Goal: Task Accomplishment & Management: Manage account settings

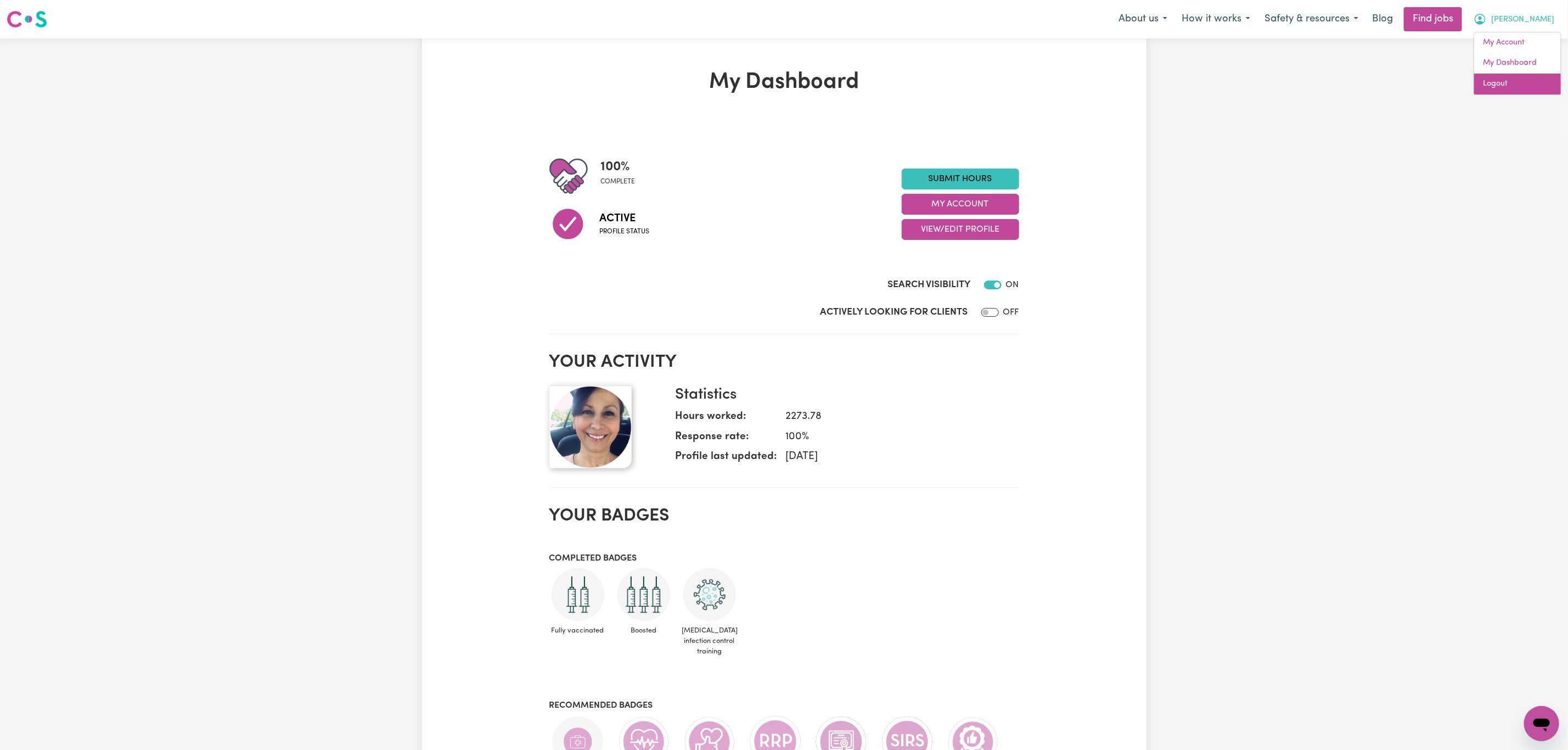
click at [1527, 78] on link "Logout" at bounding box center [1517, 84] width 87 height 21
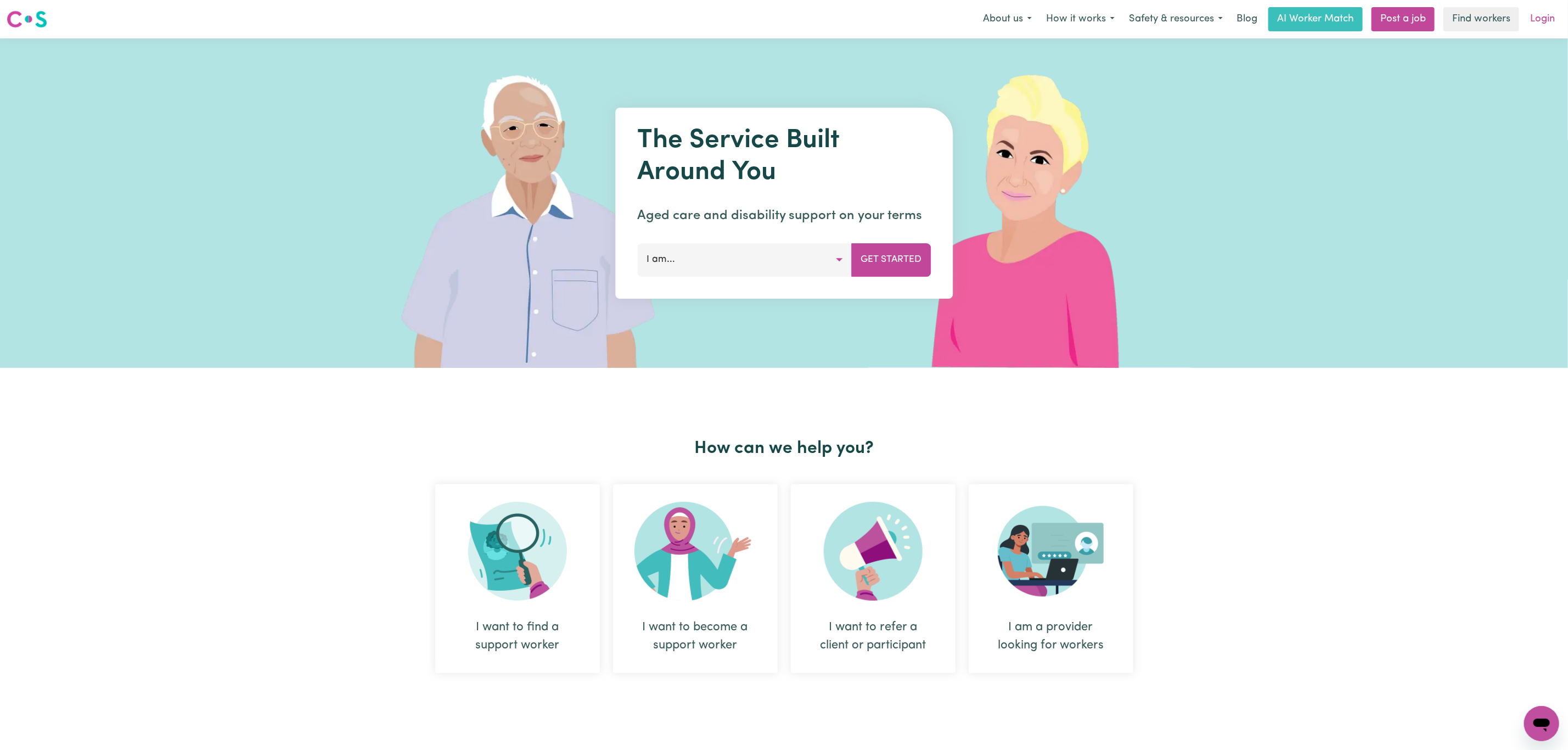
click at [1539, 17] on link "Login" at bounding box center [1542, 18] width 38 height 24
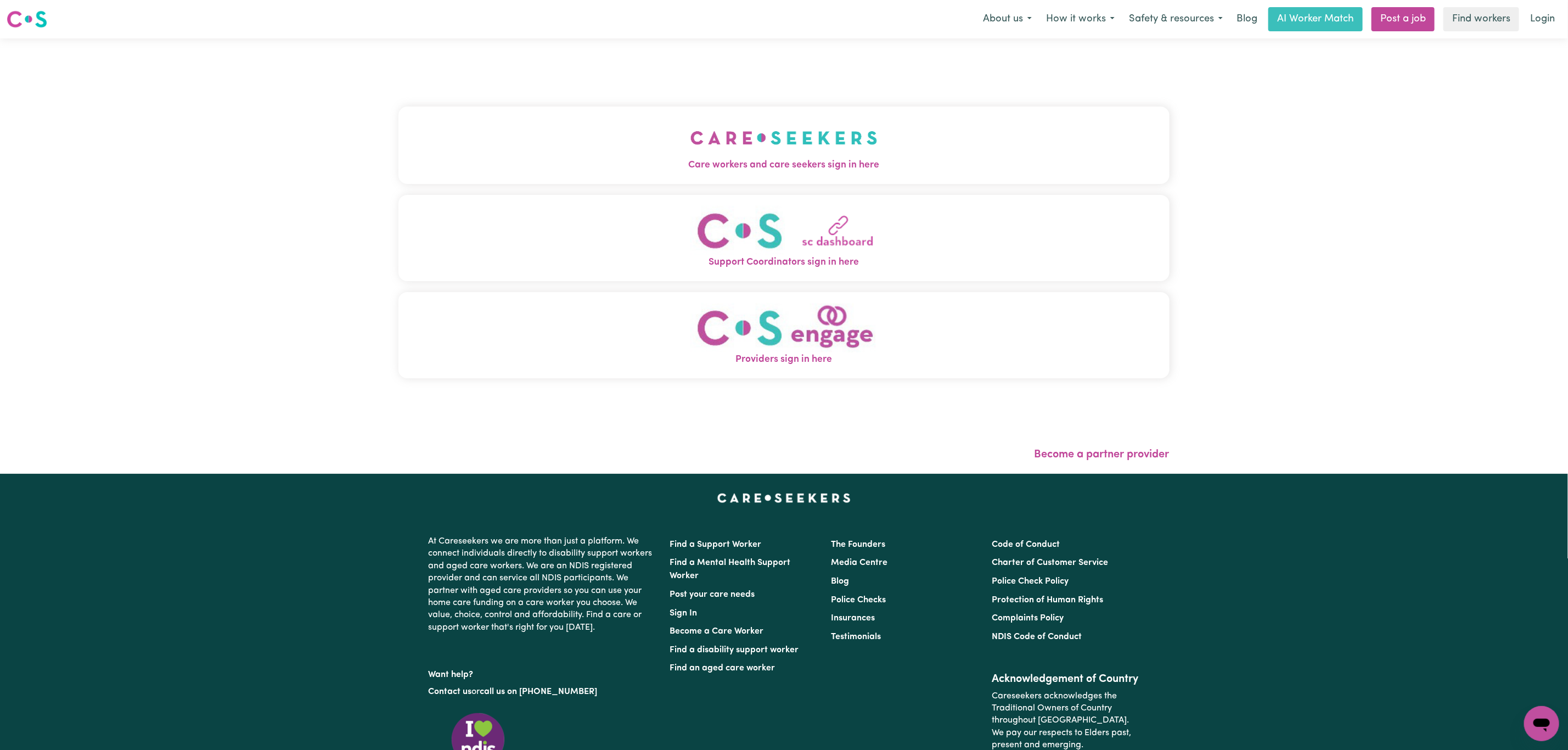
click at [530, 102] on div "Care workers and care seekers sign in here Support Coordinators sign in here Pr…" at bounding box center [784, 247] width 771 height 375
click at [538, 127] on button "Care workers and care seekers sign in here" at bounding box center [784, 145] width 771 height 77
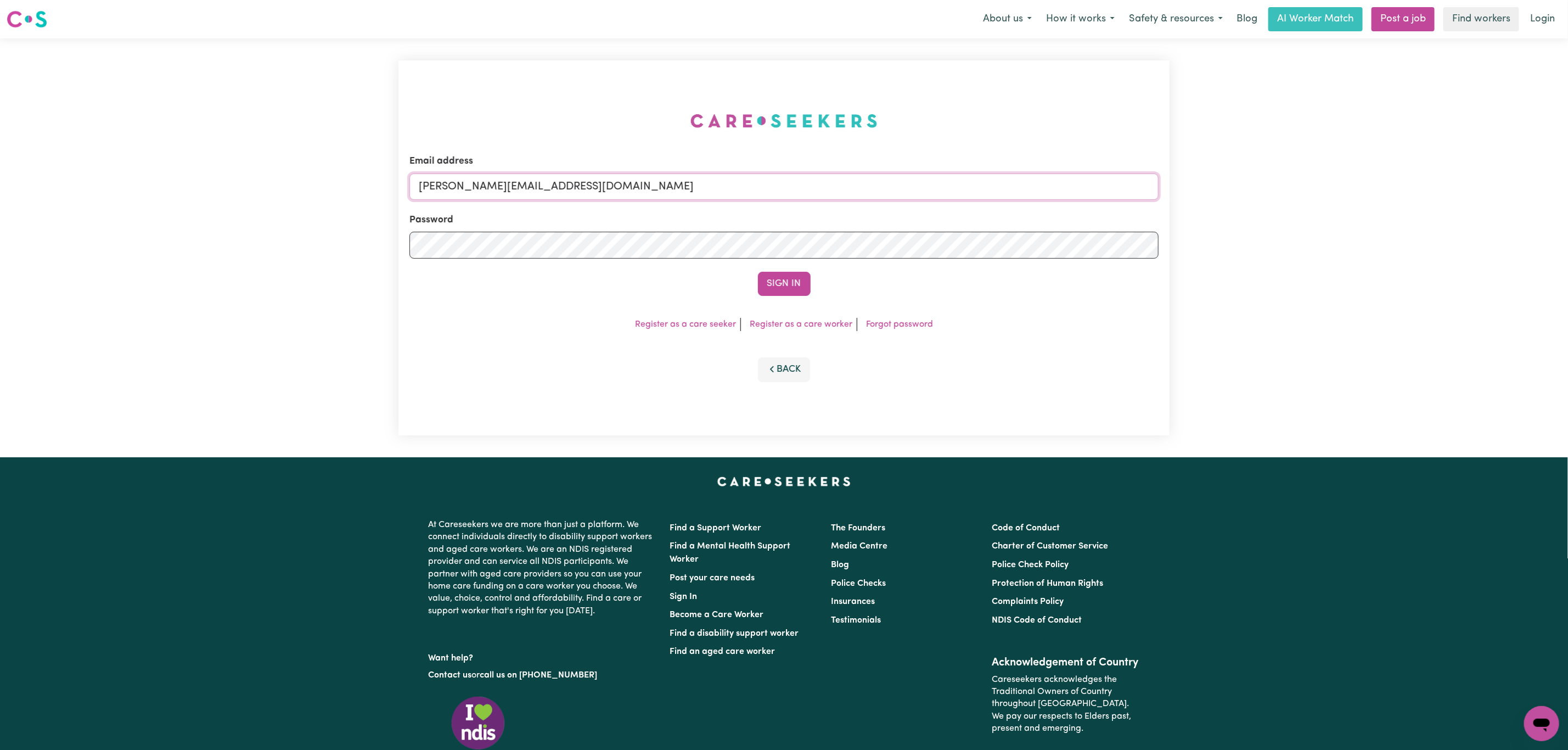
click at [478, 191] on input "[PERSON_NAME][EMAIL_ADDRESS][DOMAIN_NAME]" at bounding box center [783, 187] width 749 height 27
paste input "StevenLy"
type input "[EMAIL_ADDRESS][DOMAIN_NAME]"
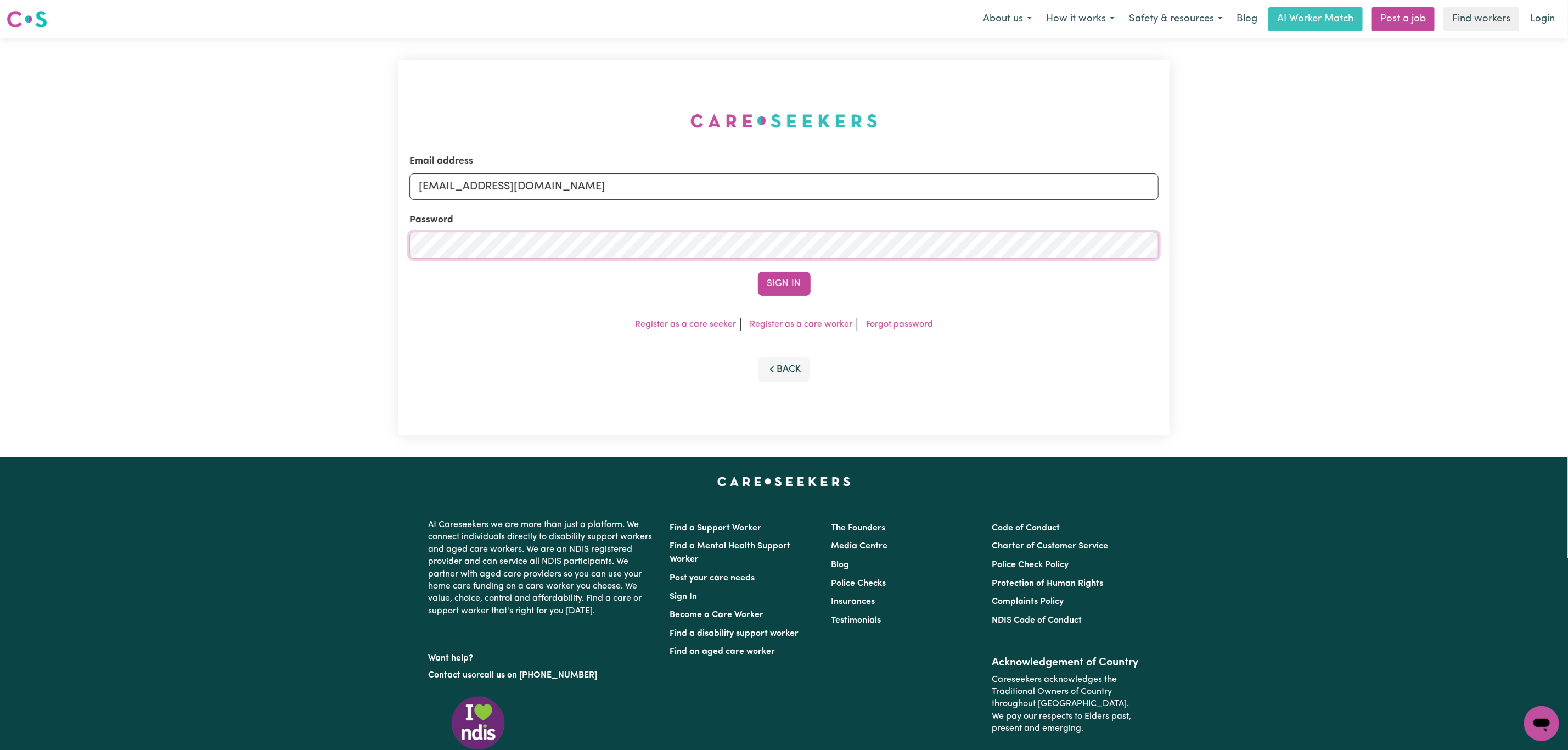
click at [758, 272] on button "Sign In" at bounding box center [784, 284] width 52 height 24
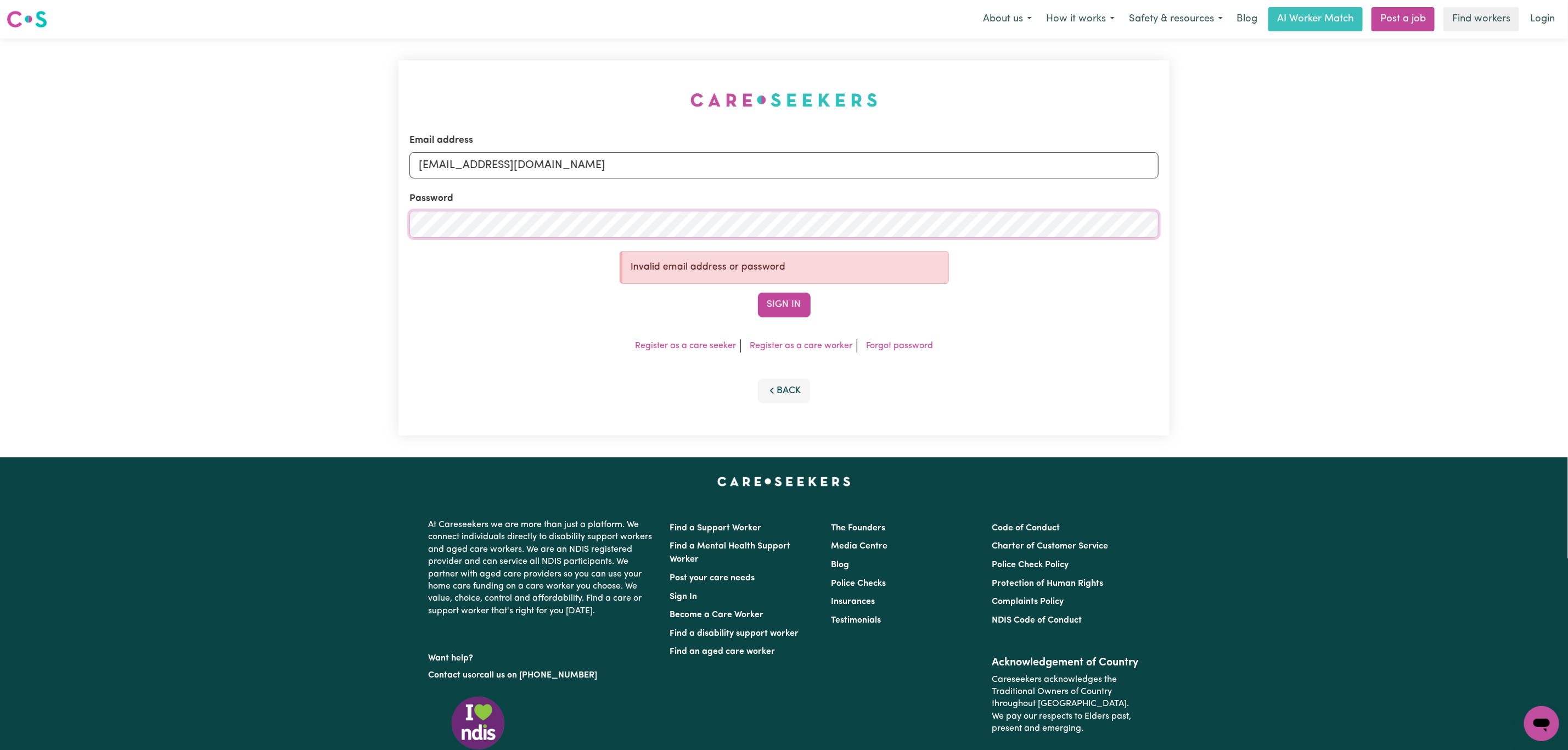
click at [758, 292] on button "Sign In" at bounding box center [784, 304] width 52 height 24
click at [784, 398] on button "Back" at bounding box center [784, 390] width 52 height 24
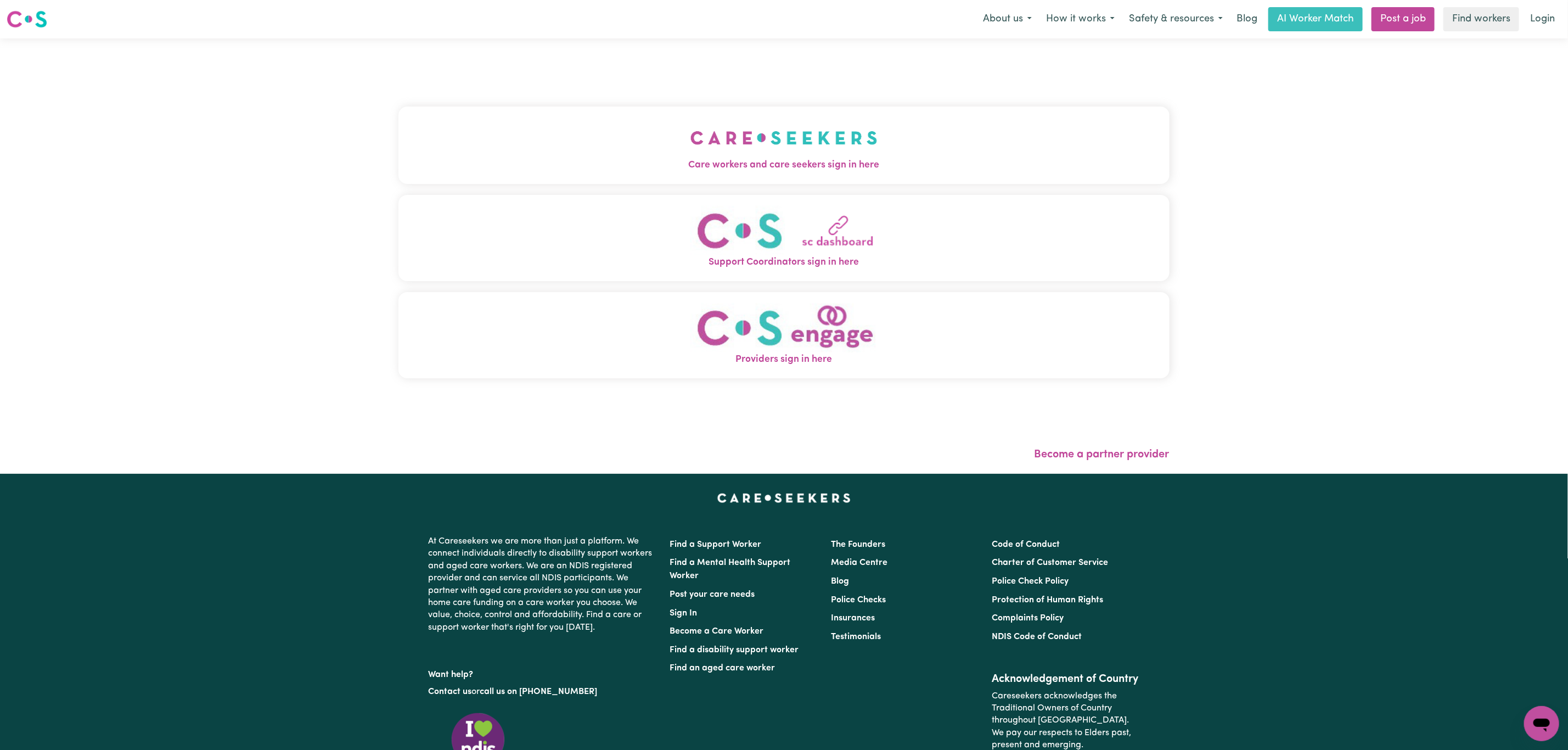
click at [657, 156] on button "Care workers and care seekers sign in here" at bounding box center [784, 145] width 771 height 77
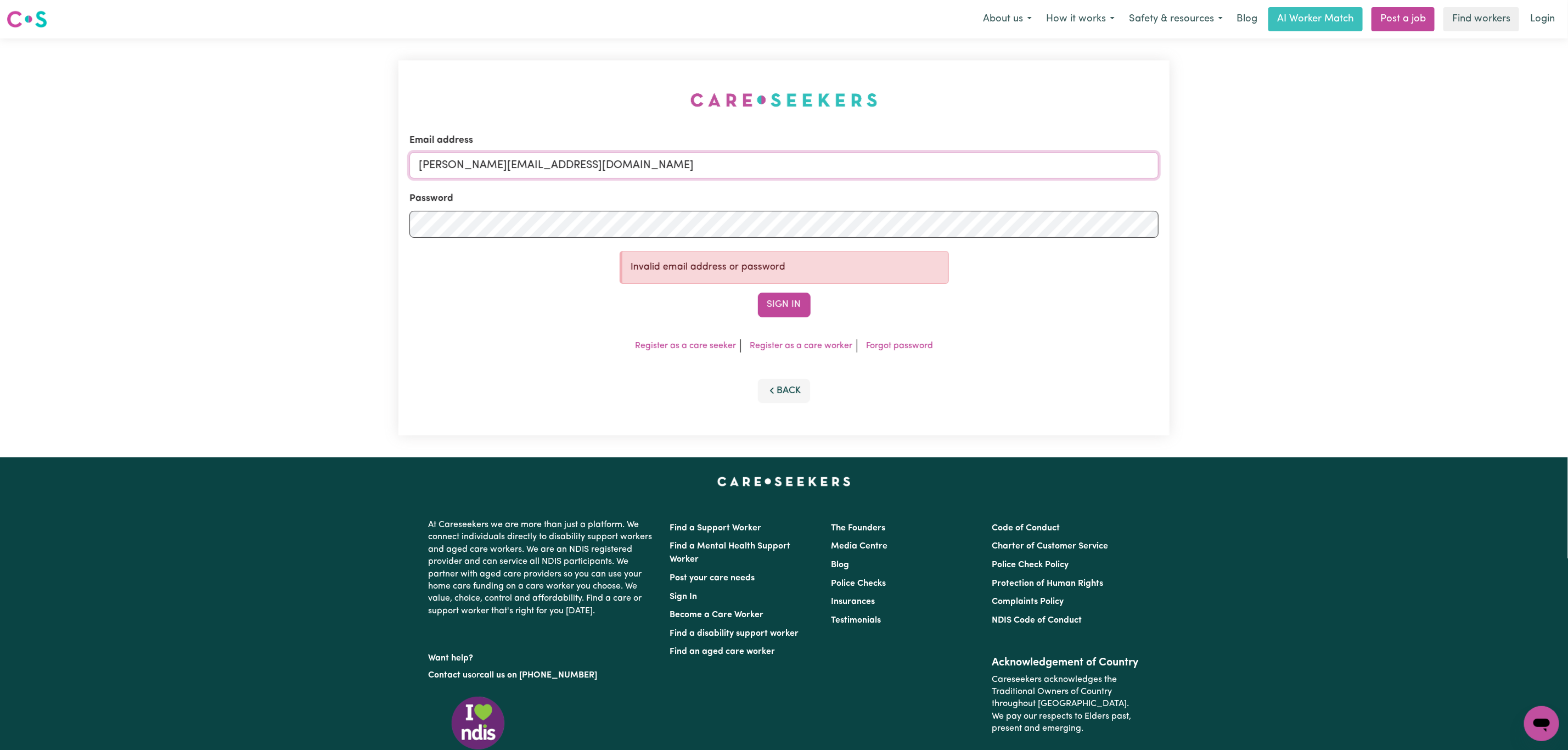
click at [577, 156] on input "[PERSON_NAME][EMAIL_ADDRESS][DOMAIN_NAME]" at bounding box center [783, 166] width 749 height 27
drag, startPoint x: 480, startPoint y: 168, endPoint x: 802, endPoint y: 200, distance: 323.6
click at [812, 171] on input "[EMAIL_ADDRESS][PERSON_NAME][DOMAIN_NAME]" at bounding box center [783, 166] width 749 height 27
type input "[EMAIL_ADDRESS][DOMAIN_NAME]"
click at [784, 304] on button "Sign In" at bounding box center [784, 304] width 52 height 24
